Goal: Information Seeking & Learning: Learn about a topic

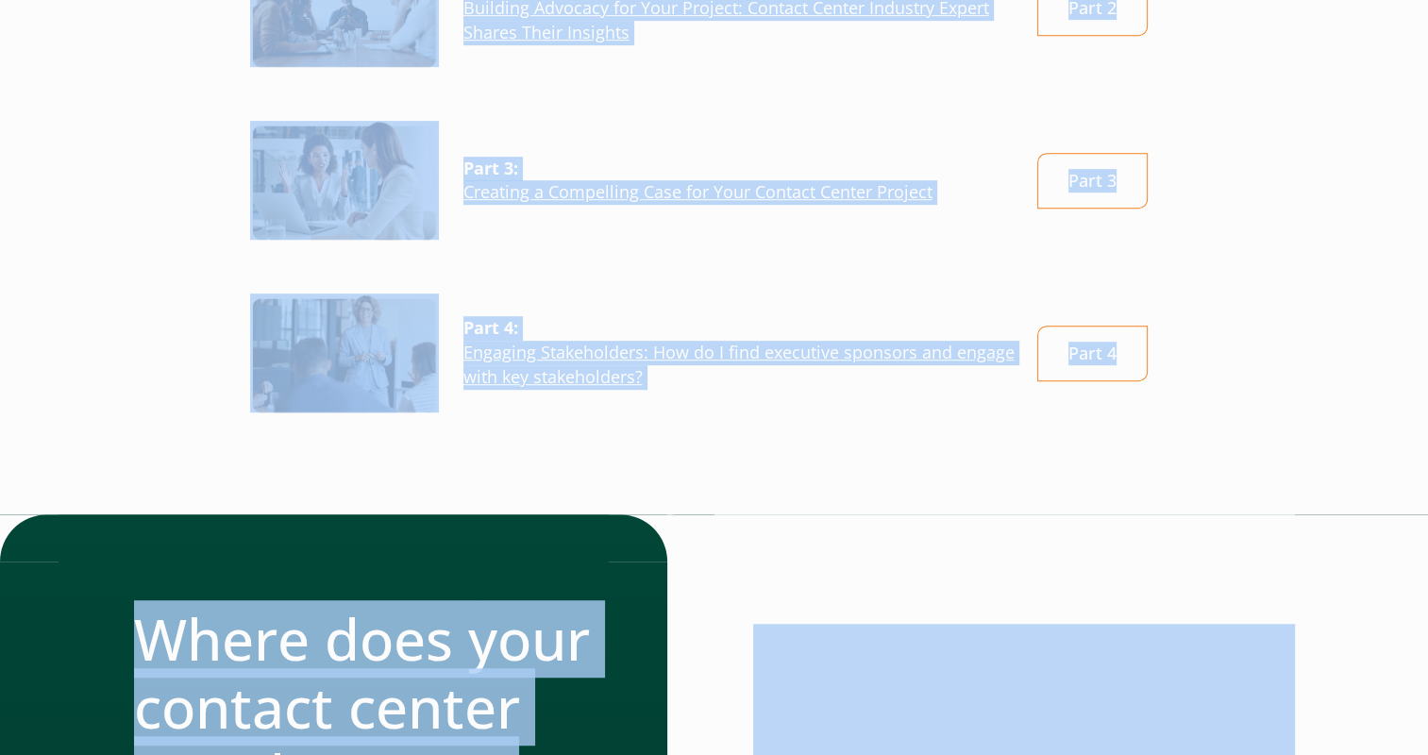
scroll to position [1240, 0]
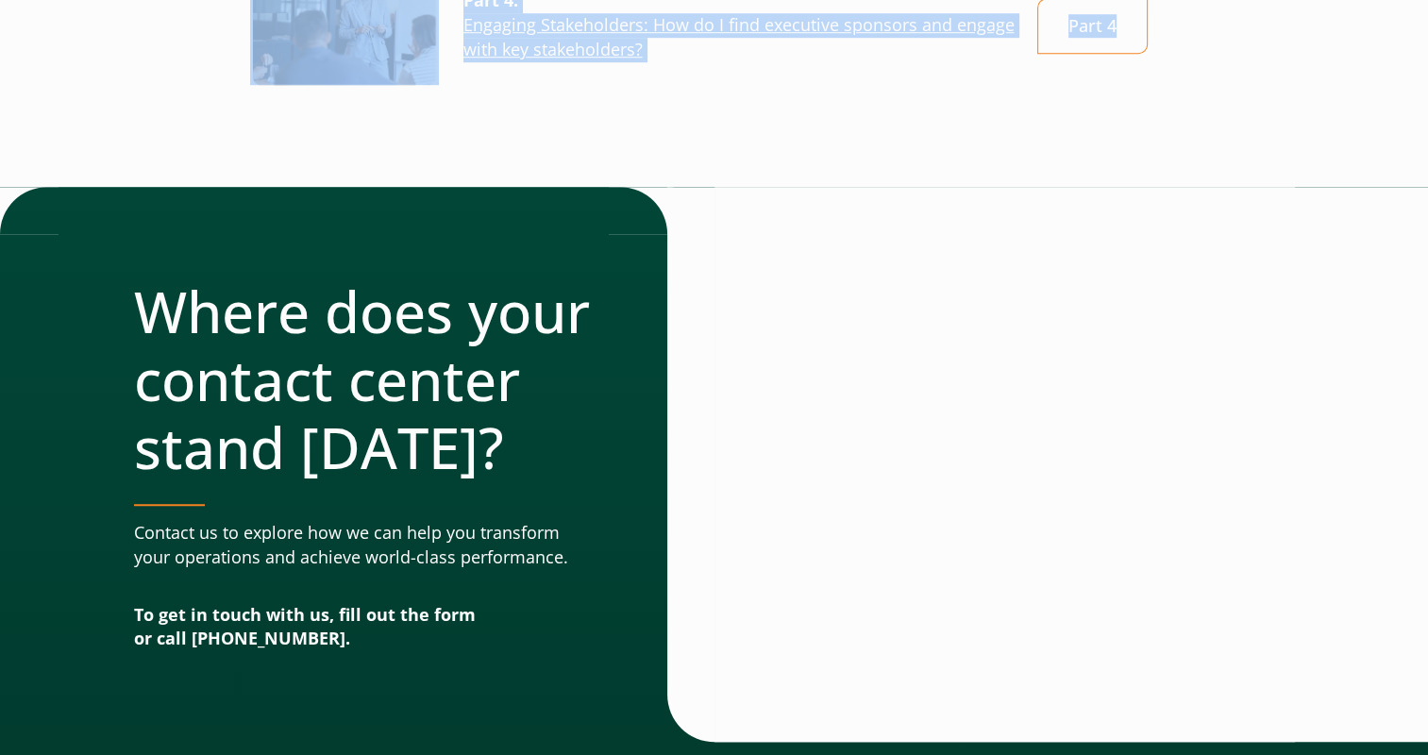
drag, startPoint x: 249, startPoint y: 246, endPoint x: 1183, endPoint y: 51, distance: 953.9
click at [1183, 51] on div "Project Prioritization: Contact Center Automation Contact center automation is …" at bounding box center [714, 80] width 1359 height 2190
copy div "Project Prioritization: Contact Center Automation Contact center automation is …"
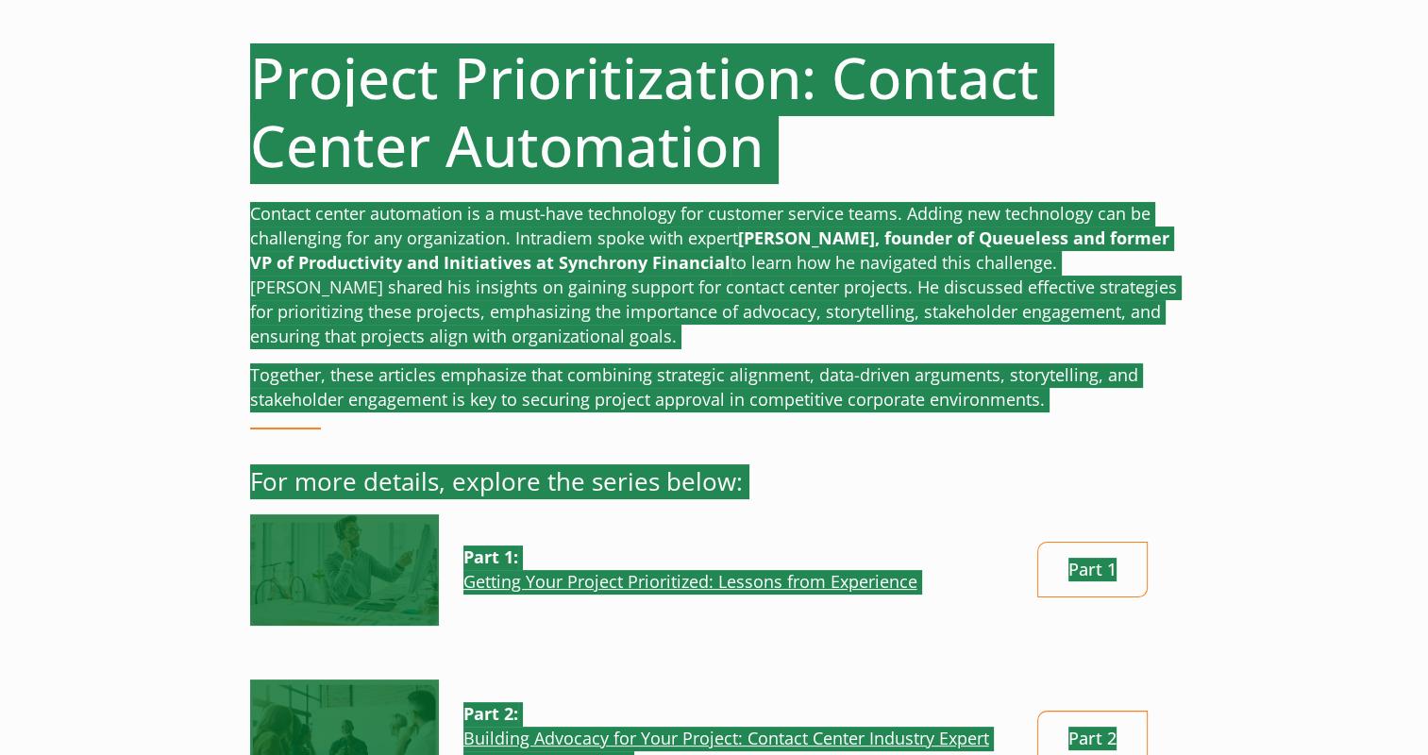
scroll to position [0, 0]
